Goal: Task Accomplishment & Management: Use online tool/utility

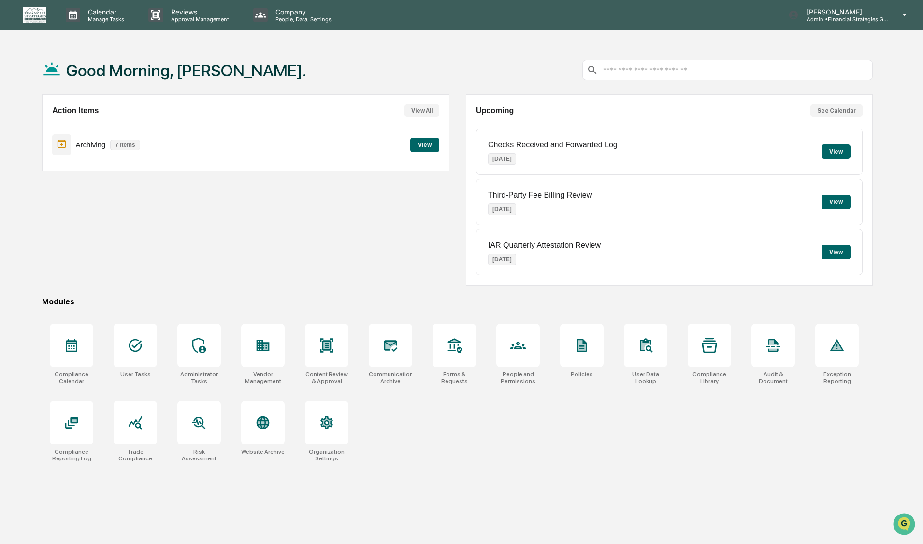
click at [423, 145] on button "View" at bounding box center [424, 145] width 29 height 14
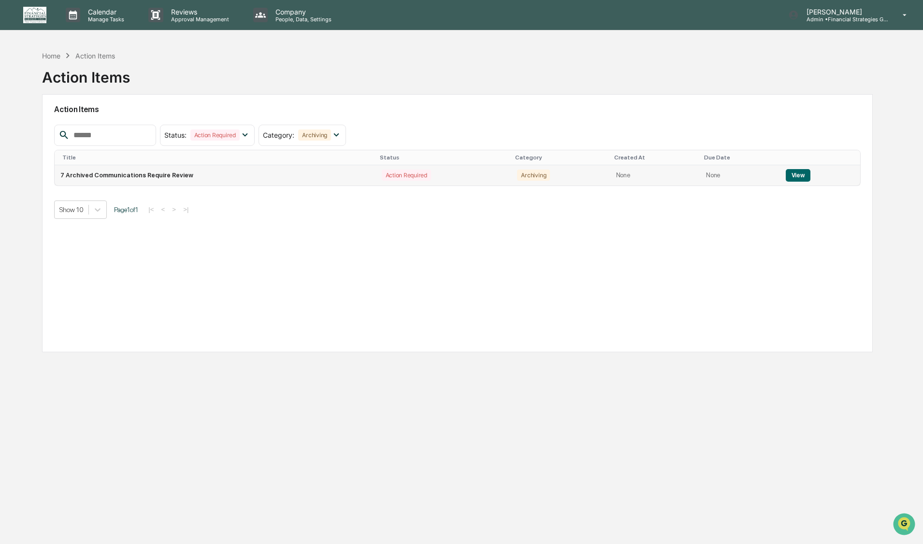
click at [792, 176] on button "View" at bounding box center [797, 175] width 25 height 13
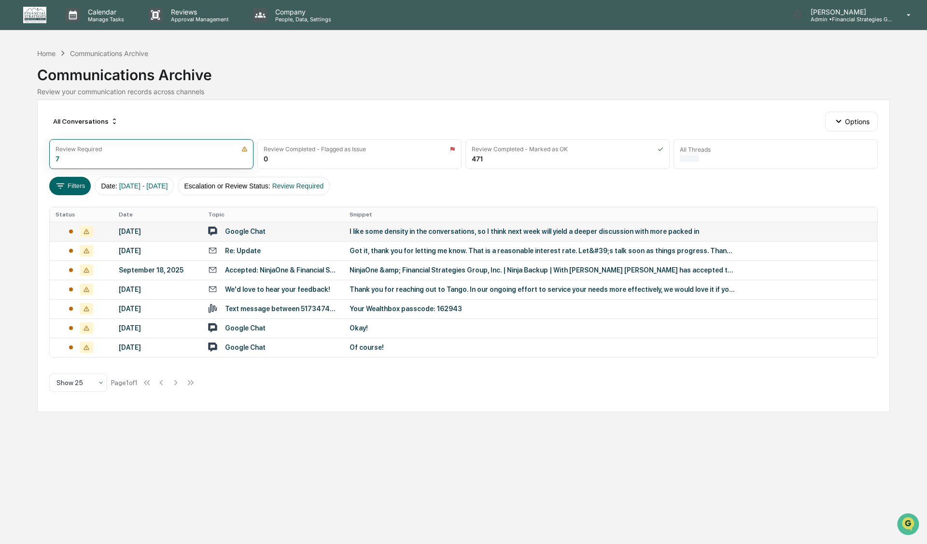
click at [409, 232] on div "I like some density in the conversations, so I think next week will yield a dee…" at bounding box center [543, 232] width 386 height 8
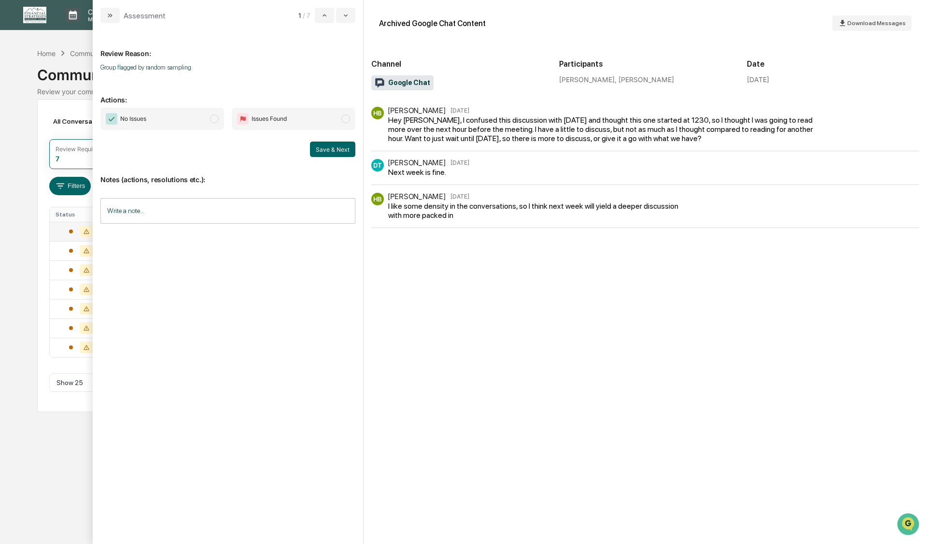
click at [213, 121] on span "modal" at bounding box center [214, 118] width 9 height 9
click at [330, 150] on button "Save & Next" at bounding box center [332, 149] width 45 height 15
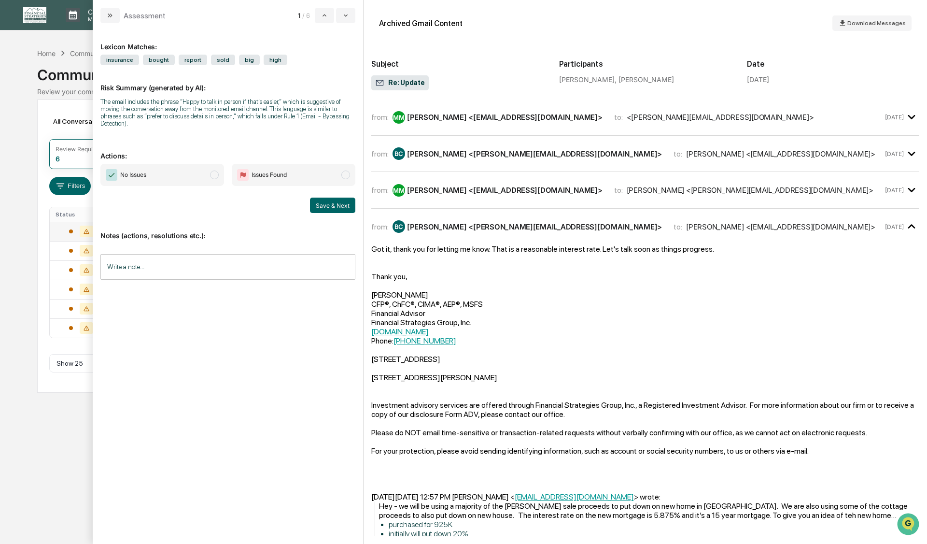
click at [214, 171] on span "modal" at bounding box center [214, 175] width 9 height 9
click at [330, 198] on button "Save & Next" at bounding box center [332, 205] width 45 height 15
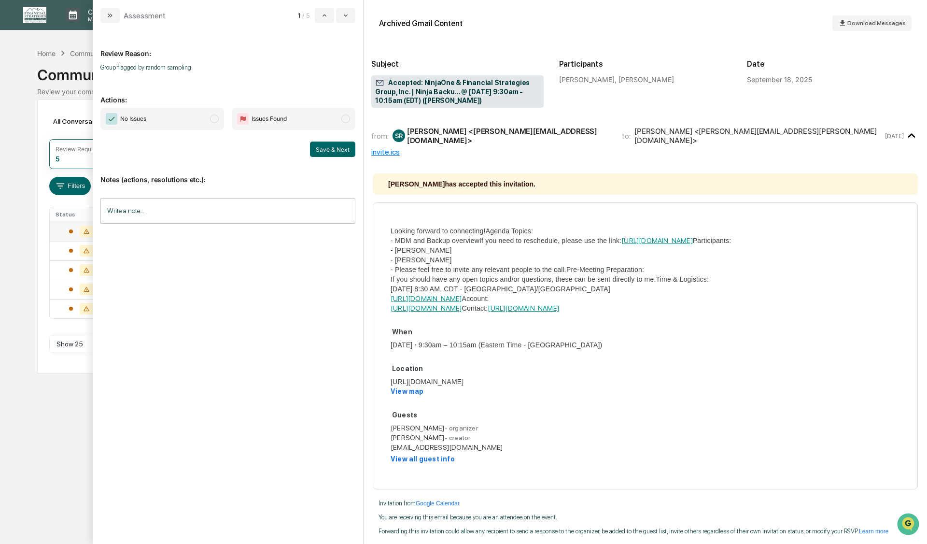
click at [214, 121] on span "modal" at bounding box center [214, 118] width 9 height 9
click at [337, 152] on button "Save & Next" at bounding box center [332, 149] width 45 height 15
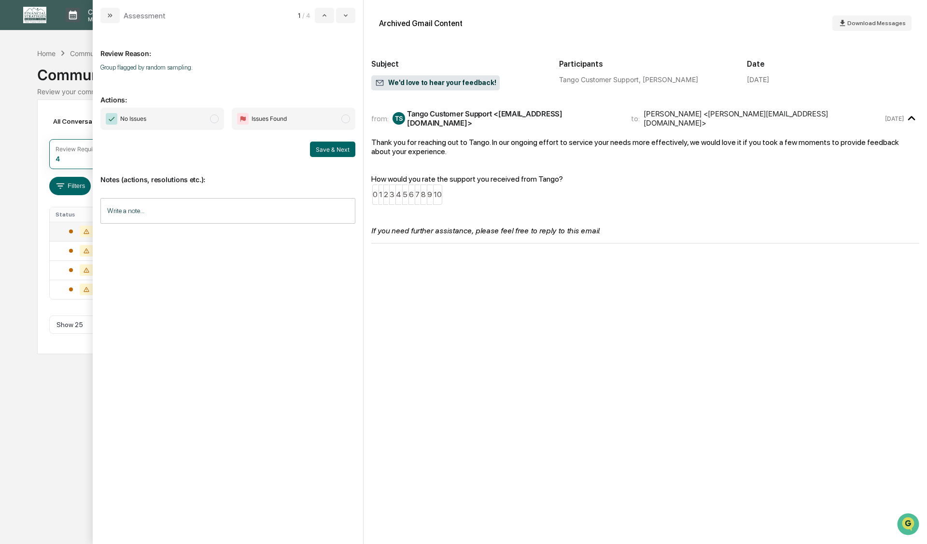
click at [213, 120] on span "modal" at bounding box center [214, 118] width 9 height 9
click at [326, 154] on button "Save & Next" at bounding box center [332, 149] width 45 height 15
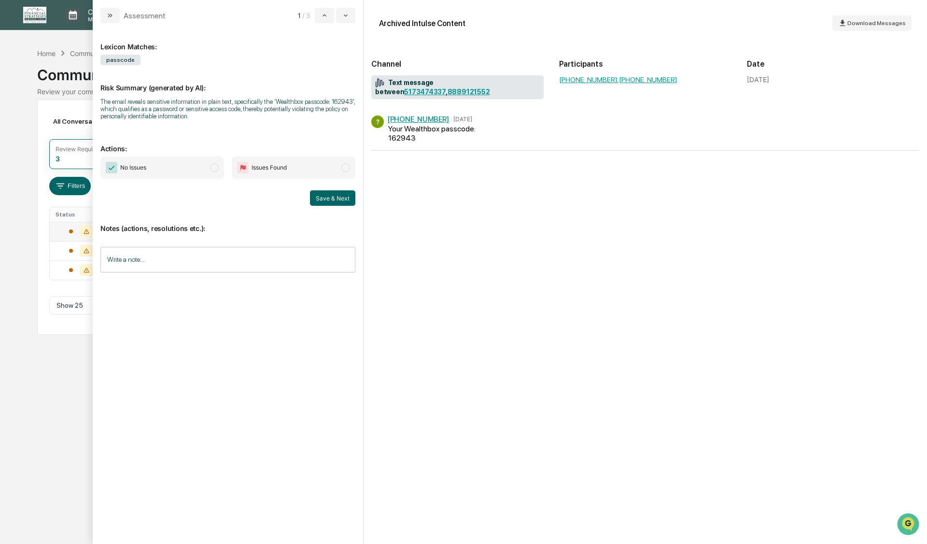
click at [215, 168] on span "modal" at bounding box center [214, 167] width 9 height 9
click at [328, 199] on button "Save & Next" at bounding box center [332, 197] width 45 height 15
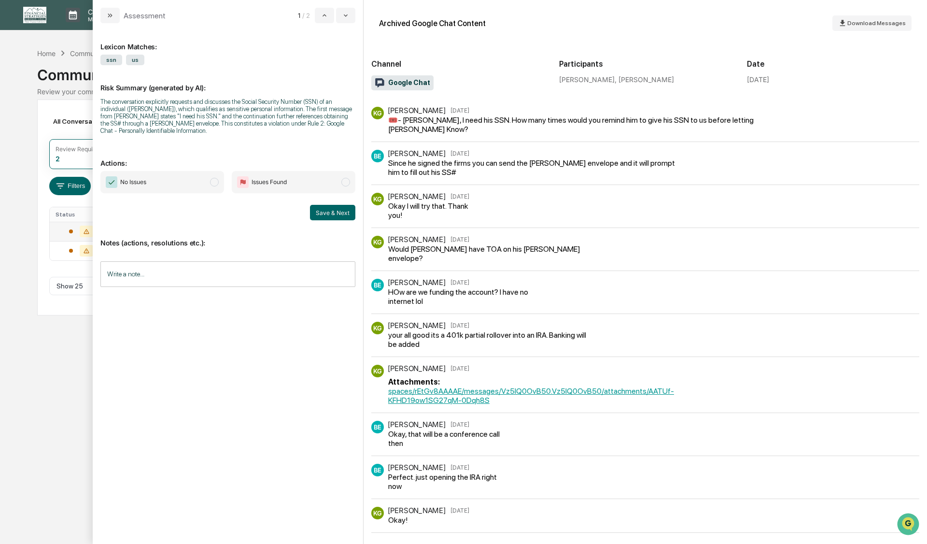
click at [214, 182] on span "modal" at bounding box center [214, 182] width 9 height 9
click at [336, 214] on button "Save & Next" at bounding box center [332, 212] width 45 height 15
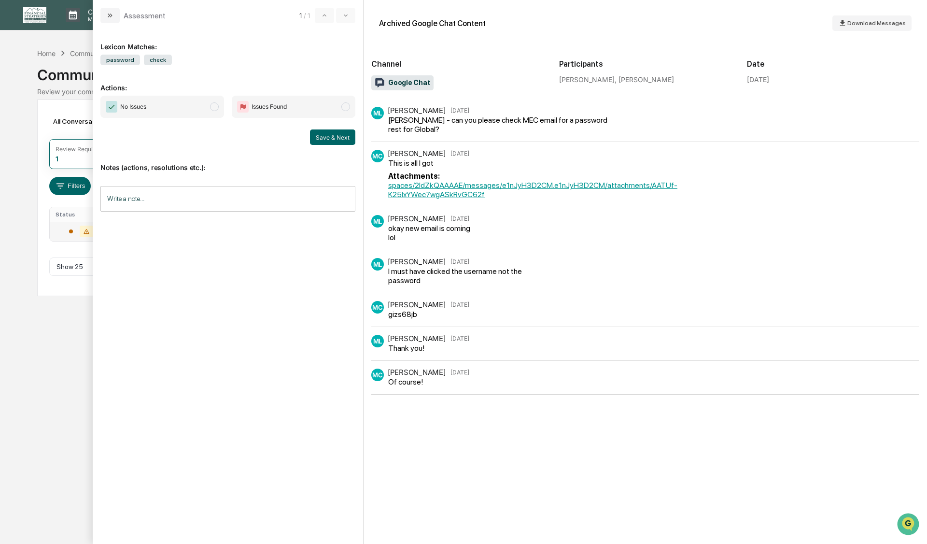
click at [214, 107] on span "modal" at bounding box center [214, 106] width 9 height 9
click at [331, 141] on button "Save & Next" at bounding box center [332, 136] width 45 height 15
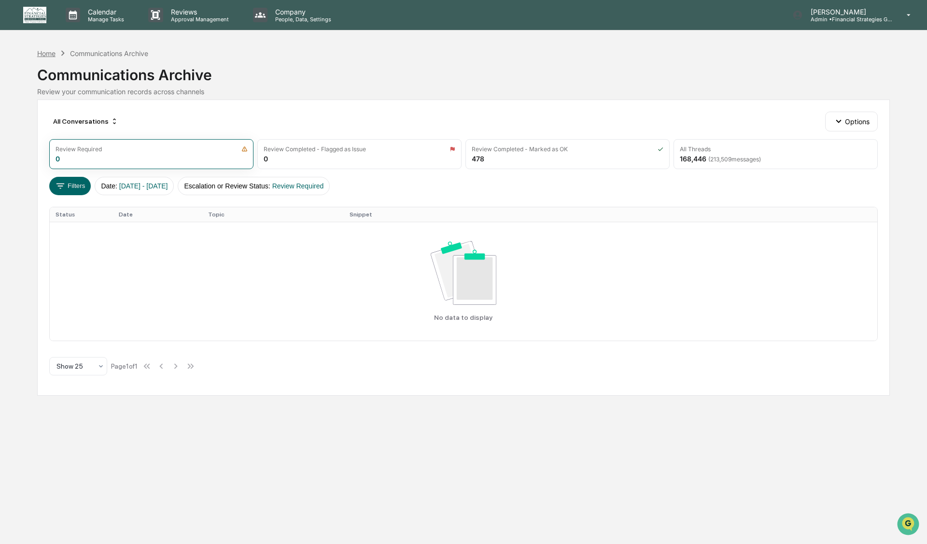
click at [45, 55] on div "Home" at bounding box center [46, 53] width 18 height 8
